Goal: Use online tool/utility: Utilize a website feature to perform a specific function

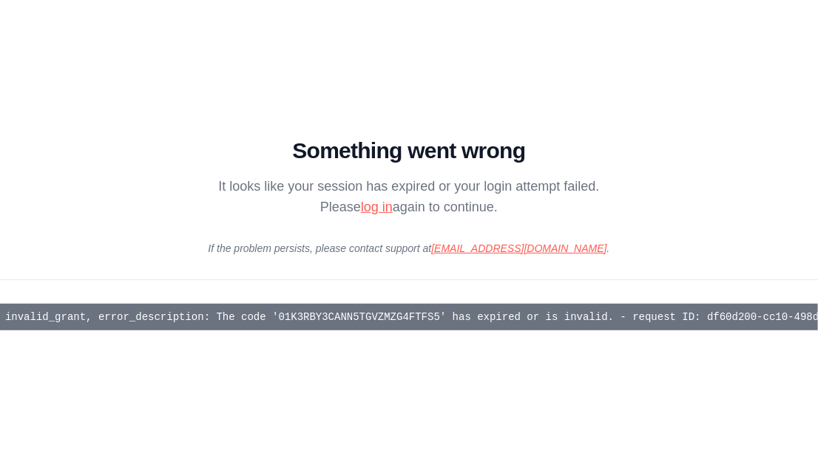
click at [373, 210] on link "log in" at bounding box center [377, 207] width 32 height 15
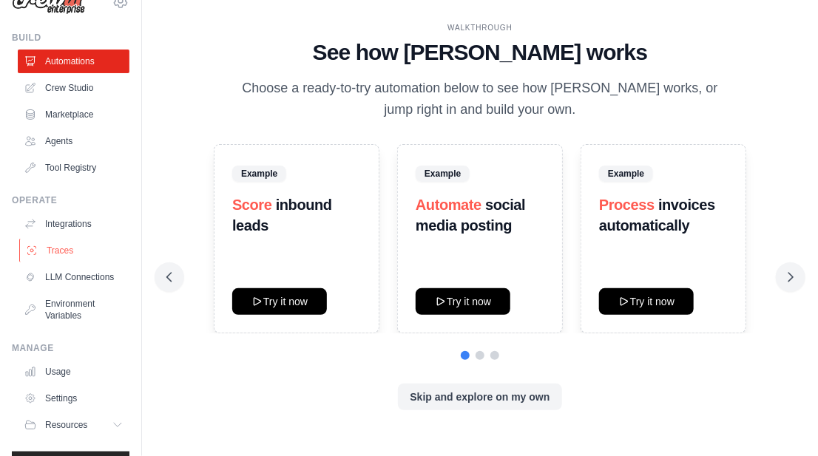
scroll to position [33, 0]
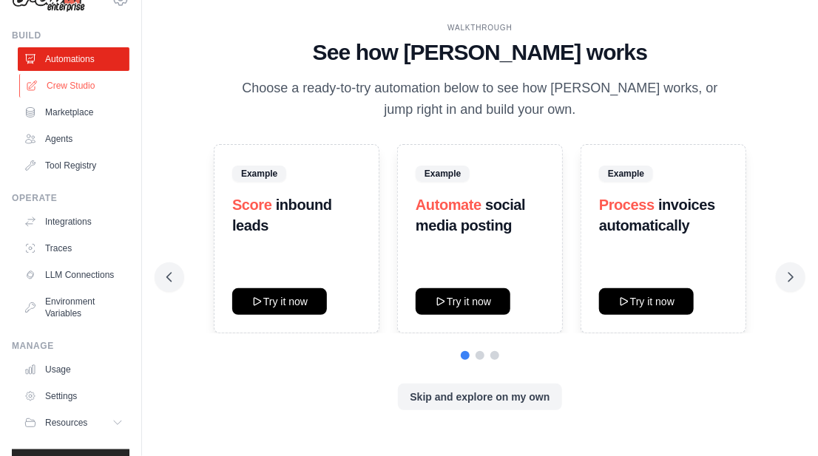
click at [76, 87] on link "Crew Studio" at bounding box center [75, 86] width 112 height 24
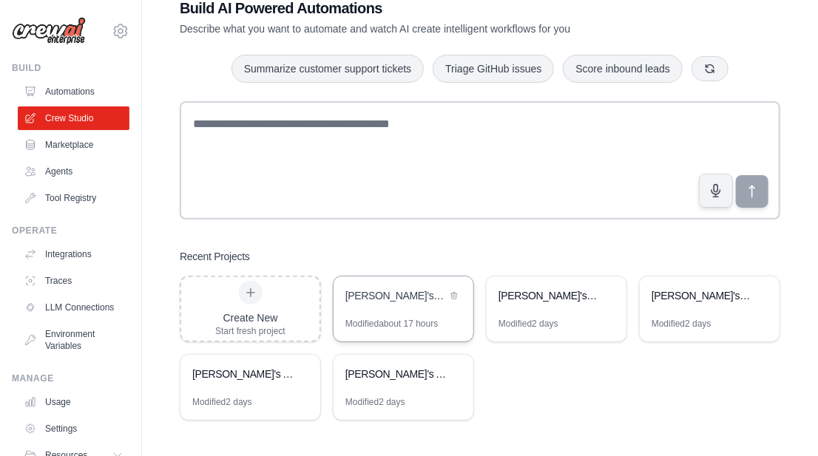
scroll to position [42, 0]
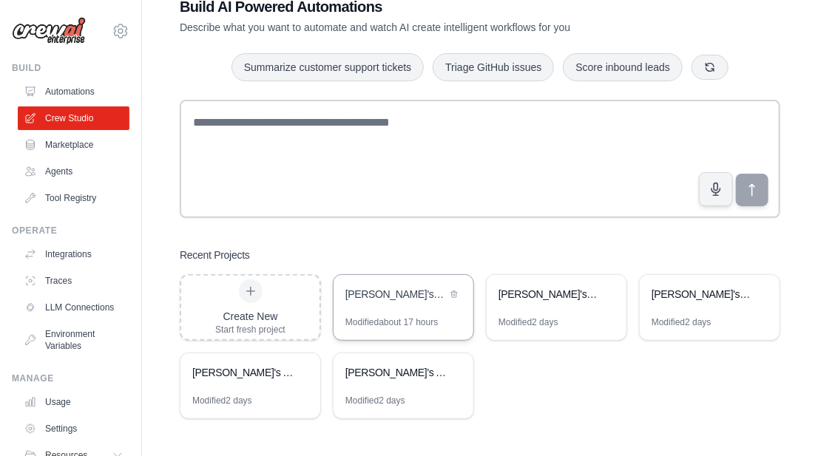
click at [401, 314] on div "Camila's Complete Artist Management Automation" at bounding box center [403, 295] width 140 height 41
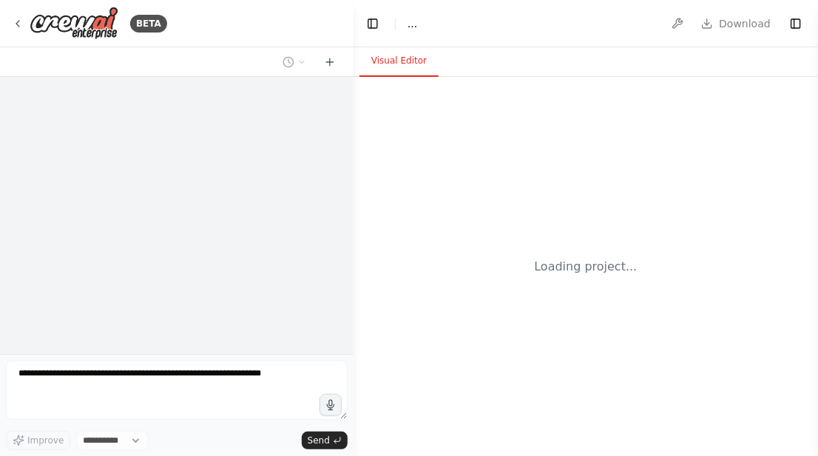
select select "****"
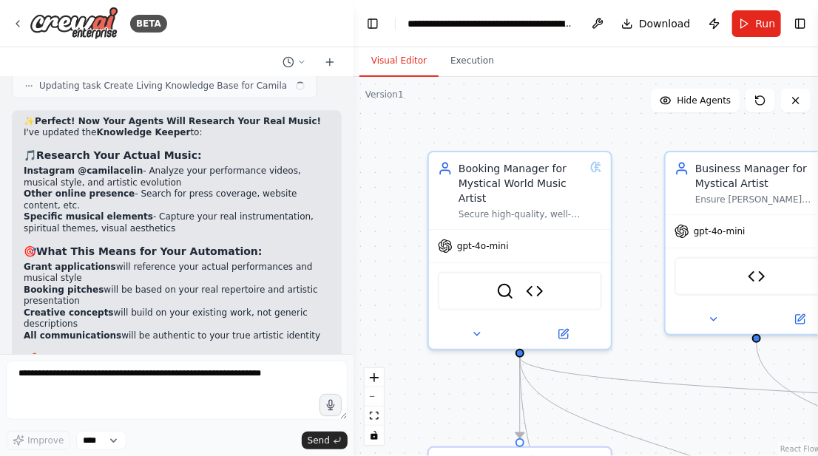
scroll to position [16082, 0]
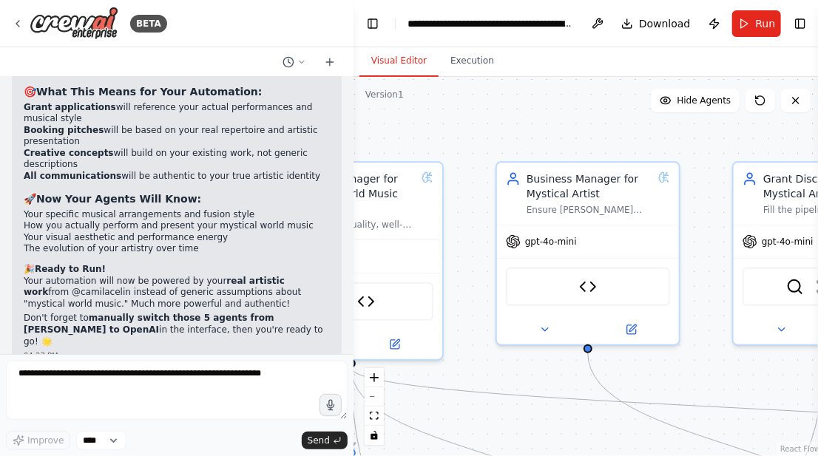
drag, startPoint x: 526, startPoint y: 118, endPoint x: 357, endPoint y: 128, distance: 168.9
click at [357, 128] on div ".deletable-edge-delete-btn { width: 20px; height: 20px; border: 0px solid #ffff…" at bounding box center [587, 266] width 469 height 379
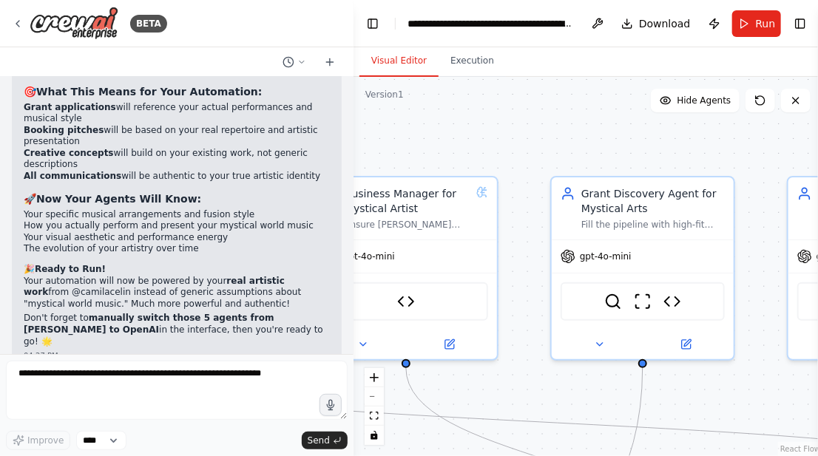
drag, startPoint x: 562, startPoint y: 135, endPoint x: 354, endPoint y: 151, distance: 208.4
click at [354, 151] on div ".deletable-edge-delete-btn { width: 20px; height: 20px; border: 0px solid #ffff…" at bounding box center [587, 266] width 469 height 379
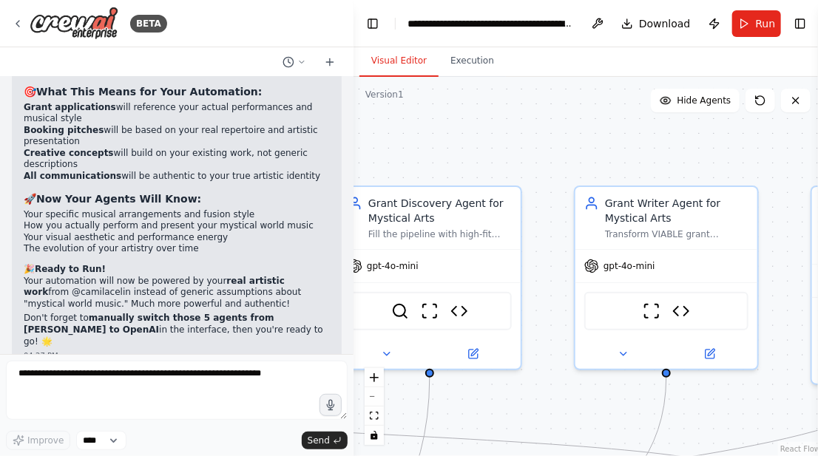
drag, startPoint x: 617, startPoint y: 138, endPoint x: 410, endPoint y: 148, distance: 208.0
click at [410, 148] on div ".deletable-edge-delete-btn { width: 20px; height: 20px; border: 0px solid #ffff…" at bounding box center [587, 266] width 469 height 379
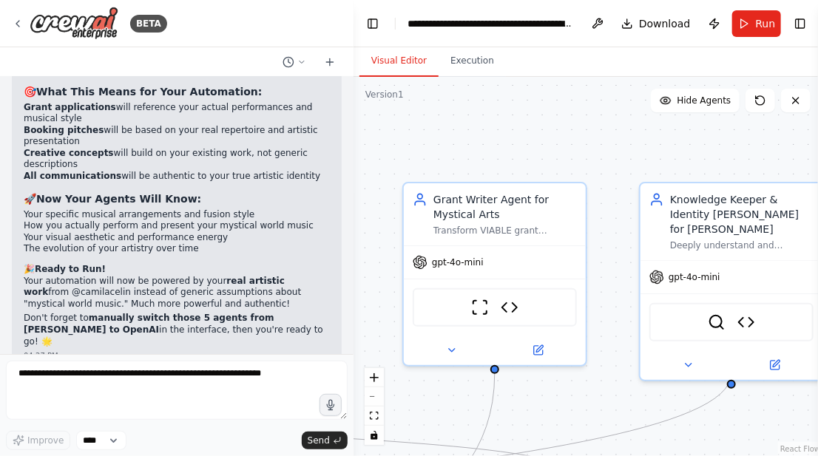
drag, startPoint x: 586, startPoint y: 152, endPoint x: 424, endPoint y: 143, distance: 162.1
click at [424, 143] on div ".deletable-edge-delete-btn { width: 20px; height: 20px; border: 0px solid #ffff…" at bounding box center [587, 266] width 469 height 379
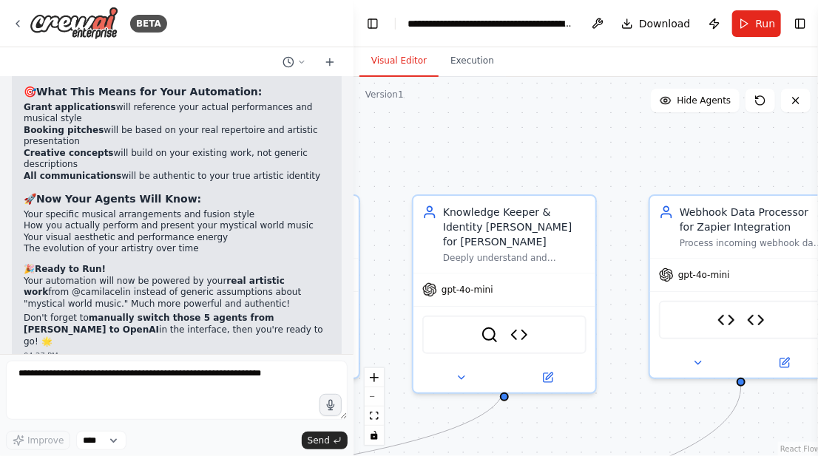
drag, startPoint x: 601, startPoint y: 166, endPoint x: 359, endPoint y: 180, distance: 242.2
click at [359, 180] on div ".deletable-edge-delete-btn { width: 20px; height: 20px; border: 0px solid #ffff…" at bounding box center [587, 266] width 469 height 379
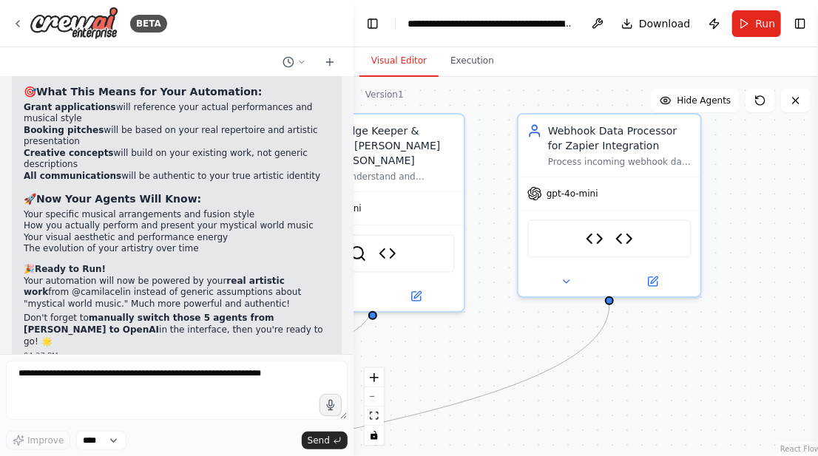
drag, startPoint x: 570, startPoint y: 176, endPoint x: 468, endPoint y: 89, distance: 134.3
click at [468, 89] on div ".deletable-edge-delete-btn { width: 20px; height: 20px; border: 0px solid #ffff…" at bounding box center [587, 266] width 469 height 379
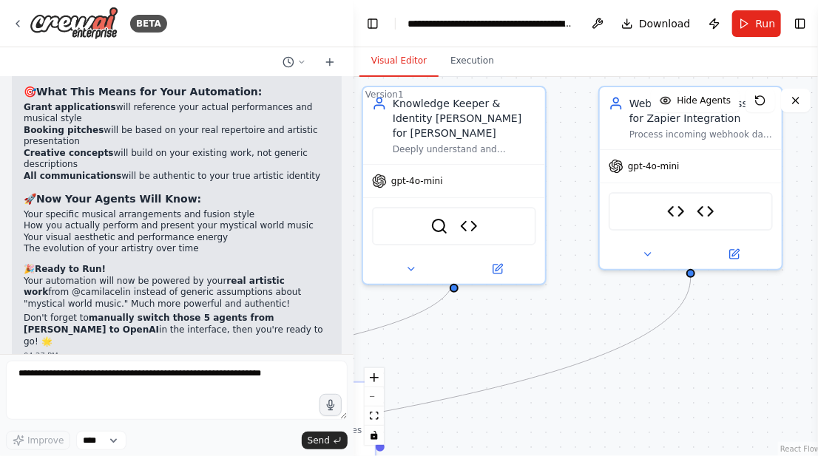
drag, startPoint x: 745, startPoint y: 282, endPoint x: 823, endPoint y: 284, distance: 77.7
click at [817, 284] on html "BETA Hello! I'm the CrewAI assistant. What kind of automation do you want to bu…" at bounding box center [409, 228] width 818 height 456
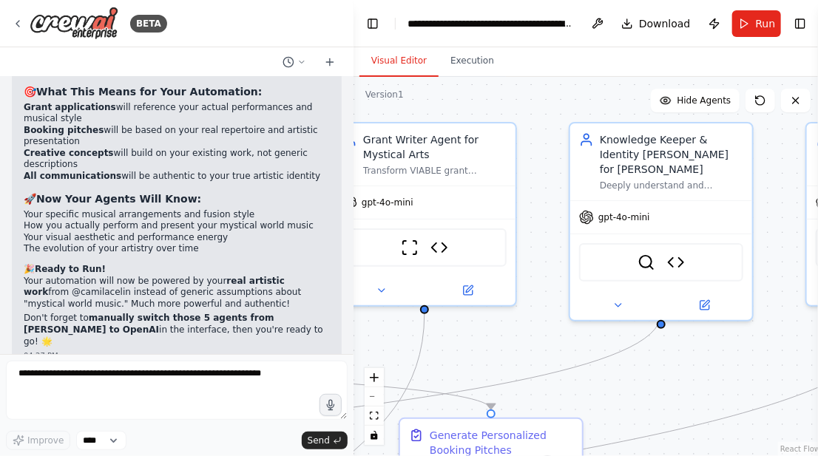
drag, startPoint x: 563, startPoint y: 338, endPoint x: 823, endPoint y: 348, distance: 259.7
click at [817, 348] on html "BETA Hello! I'm the CrewAI assistant. What kind of automation do you want to bu…" at bounding box center [409, 228] width 818 height 456
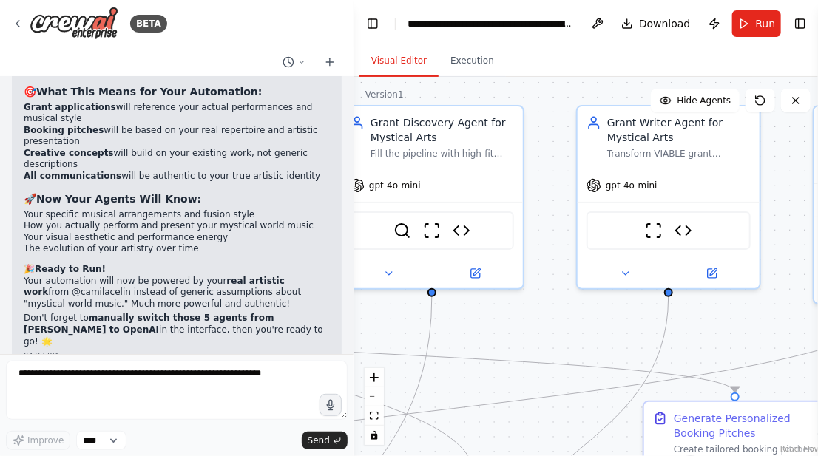
drag, startPoint x: 582, startPoint y: 353, endPoint x: 823, endPoint y: 352, distance: 241.1
click at [817, 352] on html "BETA Hello! I'm the CrewAI assistant. What kind of automation do you want to bu…" at bounding box center [409, 228] width 818 height 456
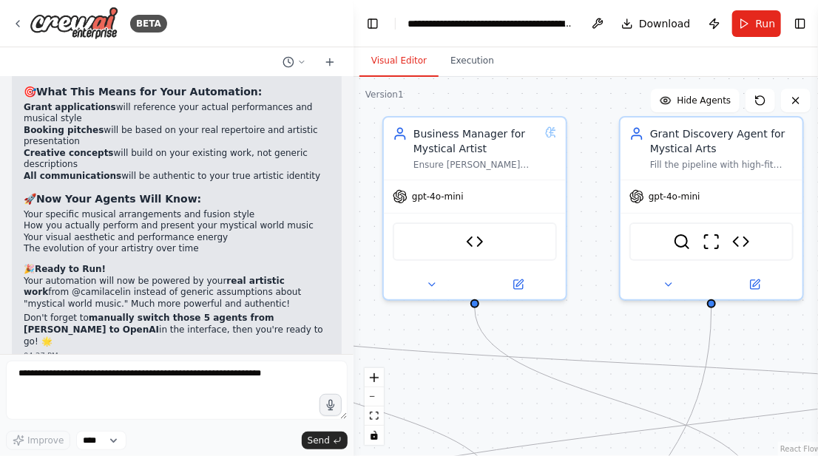
drag, startPoint x: 593, startPoint y: 348, endPoint x: 823, endPoint y: 350, distance: 230.0
click at [817, 350] on html "BETA Hello! I'm the CrewAI assistant. What kind of automation do you want to bu…" at bounding box center [409, 228] width 818 height 456
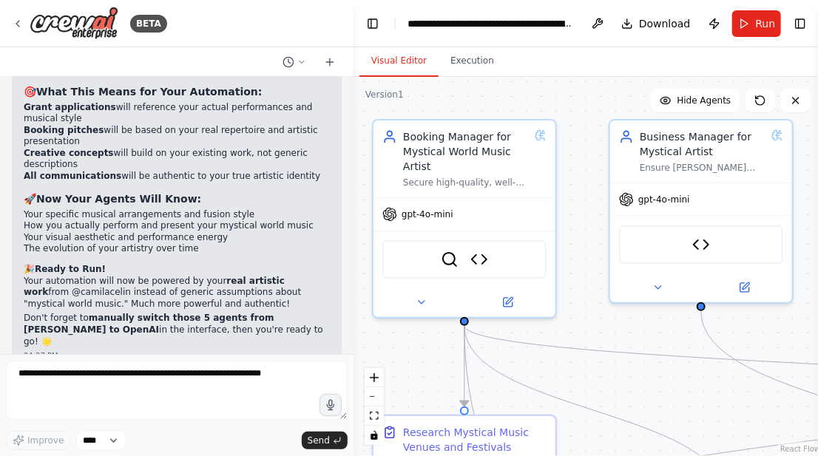
drag, startPoint x: 597, startPoint y: 345, endPoint x: 815, endPoint y: 350, distance: 218.2
click at [815, 350] on div "BETA Hello! I'm the CrewAI assistant. What kind of automation do you want to bu…" at bounding box center [409, 228] width 818 height 456
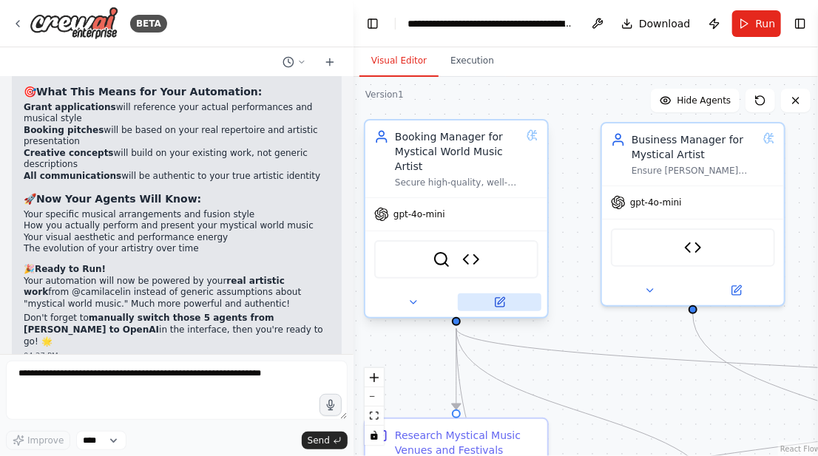
click at [499, 302] on icon at bounding box center [501, 300] width 7 height 7
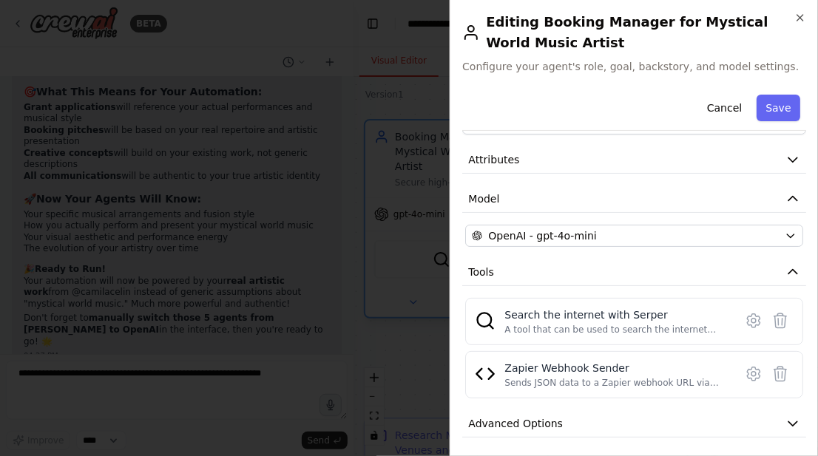
scroll to position [52, 0]
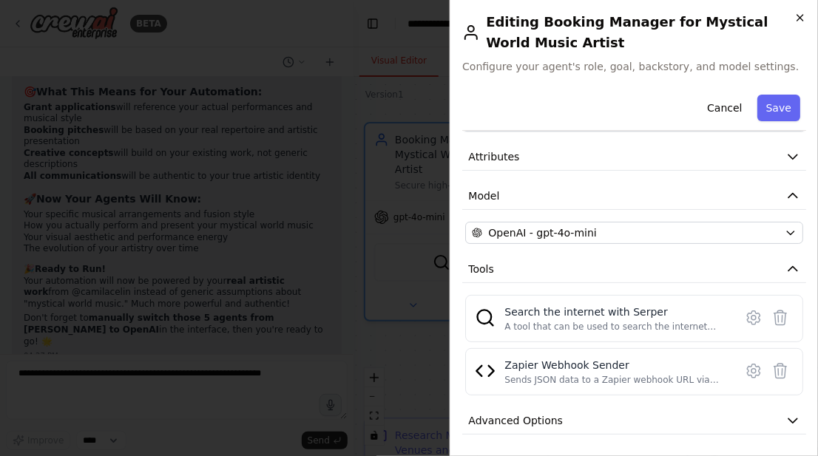
click at [803, 18] on icon "button" at bounding box center [800, 18] width 12 height 12
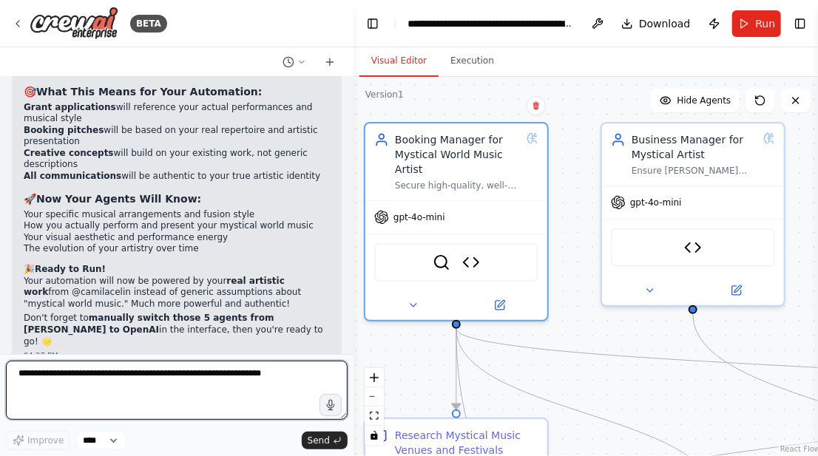
click at [138, 387] on textarea at bounding box center [177, 390] width 342 height 59
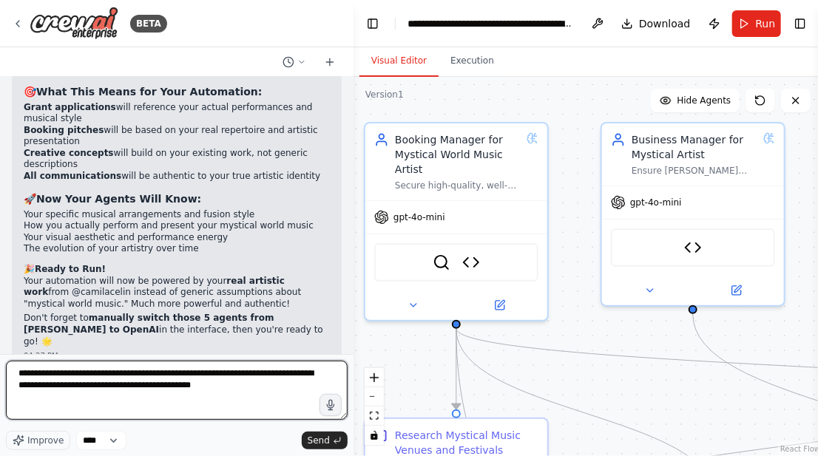
click at [305, 382] on textarea "**********" at bounding box center [177, 390] width 342 height 59
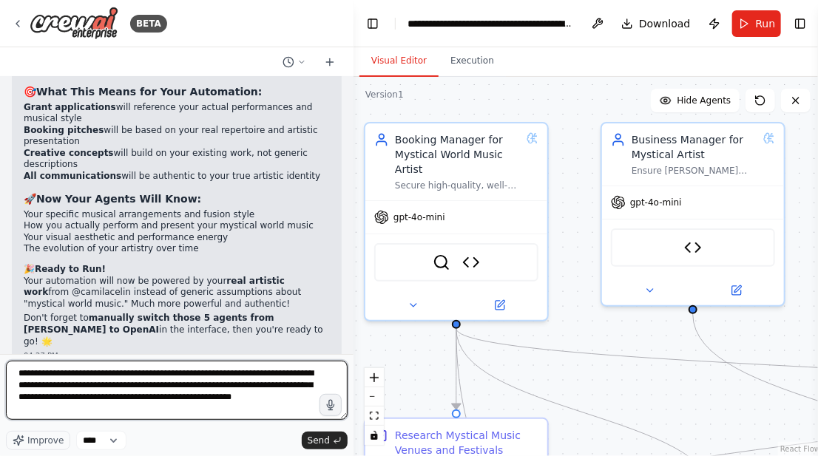
type textarea "**********"
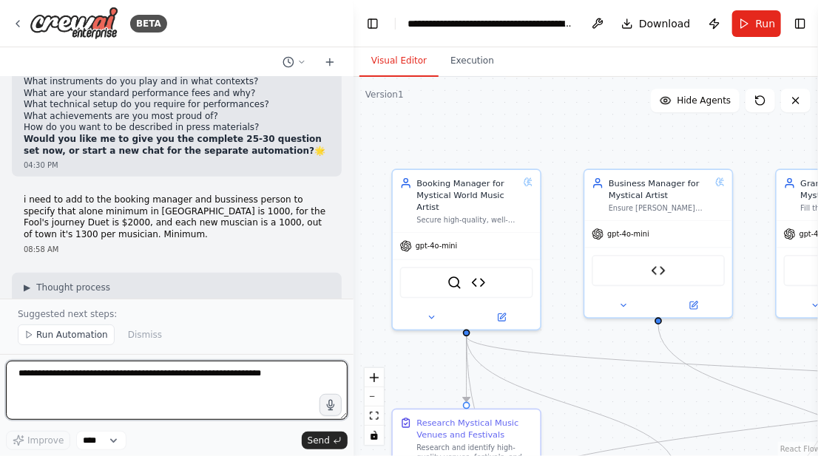
scroll to position [16820, 0]
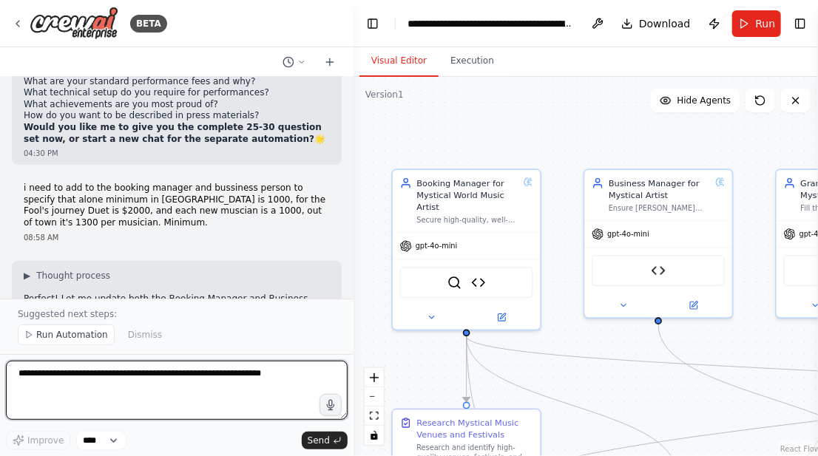
click at [55, 380] on textarea at bounding box center [177, 390] width 342 height 59
type textarea "**********"
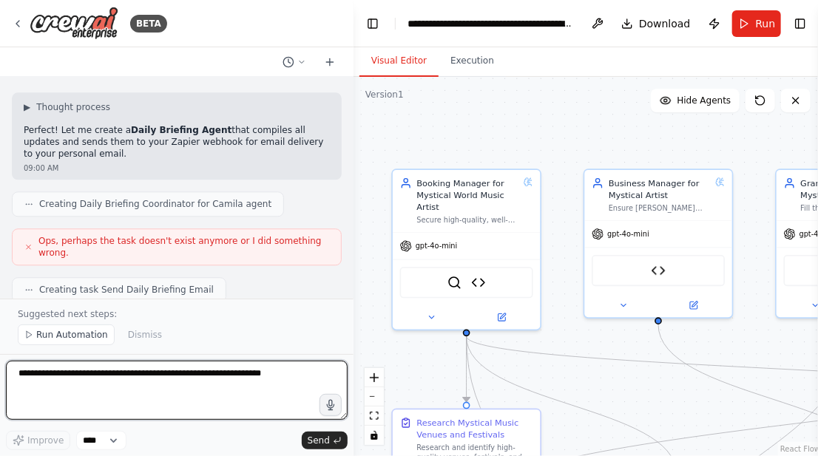
scroll to position [17676, 0]
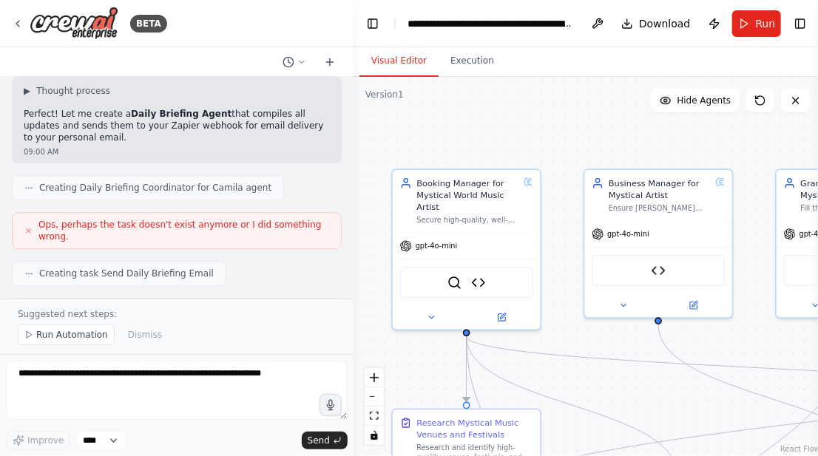
drag, startPoint x: 104, startPoint y: 274, endPoint x: 19, endPoint y: 84, distance: 207.5
copy div "🎯 How It Works: Daily Summary → Briefing agent compiles all activity Sent to Za…"
